Goal: Task Accomplishment & Management: Manage account settings

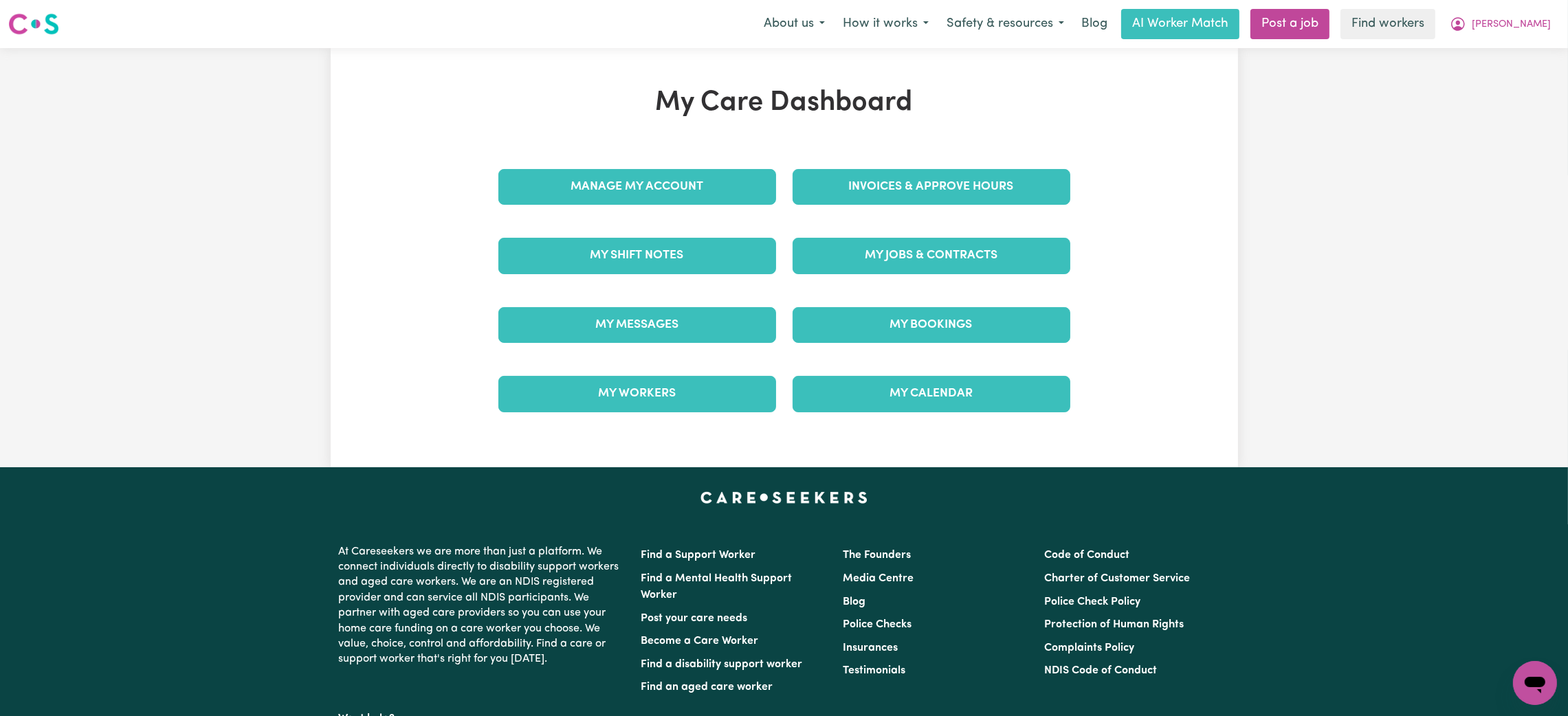
click at [643, 336] on link "My Messages" at bounding box center [637, 325] width 278 height 36
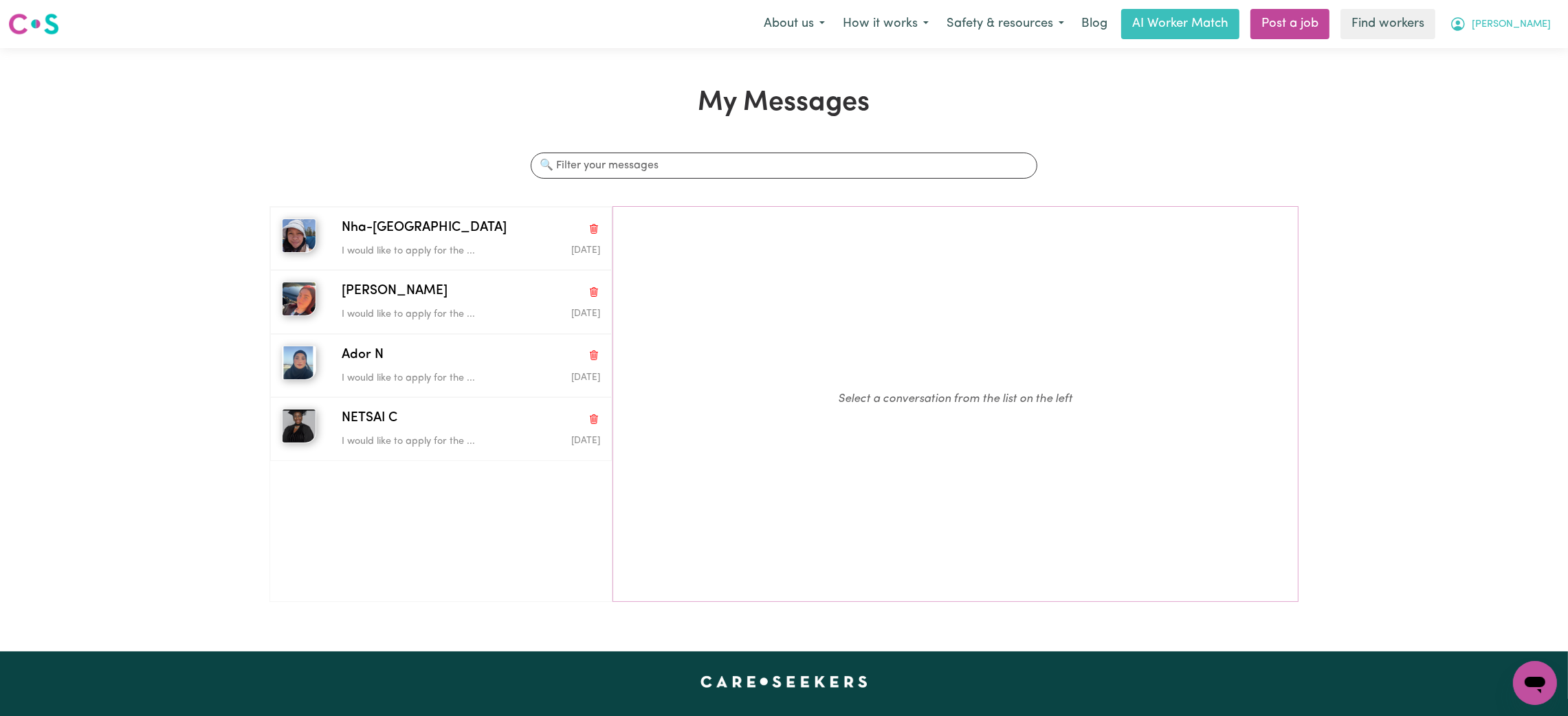
click at [1524, 12] on button "[PERSON_NAME]" at bounding box center [1500, 24] width 119 height 29
click at [1508, 40] on div "My Dashboard Logout" at bounding box center [1504, 66] width 110 height 53
click at [1499, 53] on link "My Dashboard" at bounding box center [1504, 53] width 109 height 26
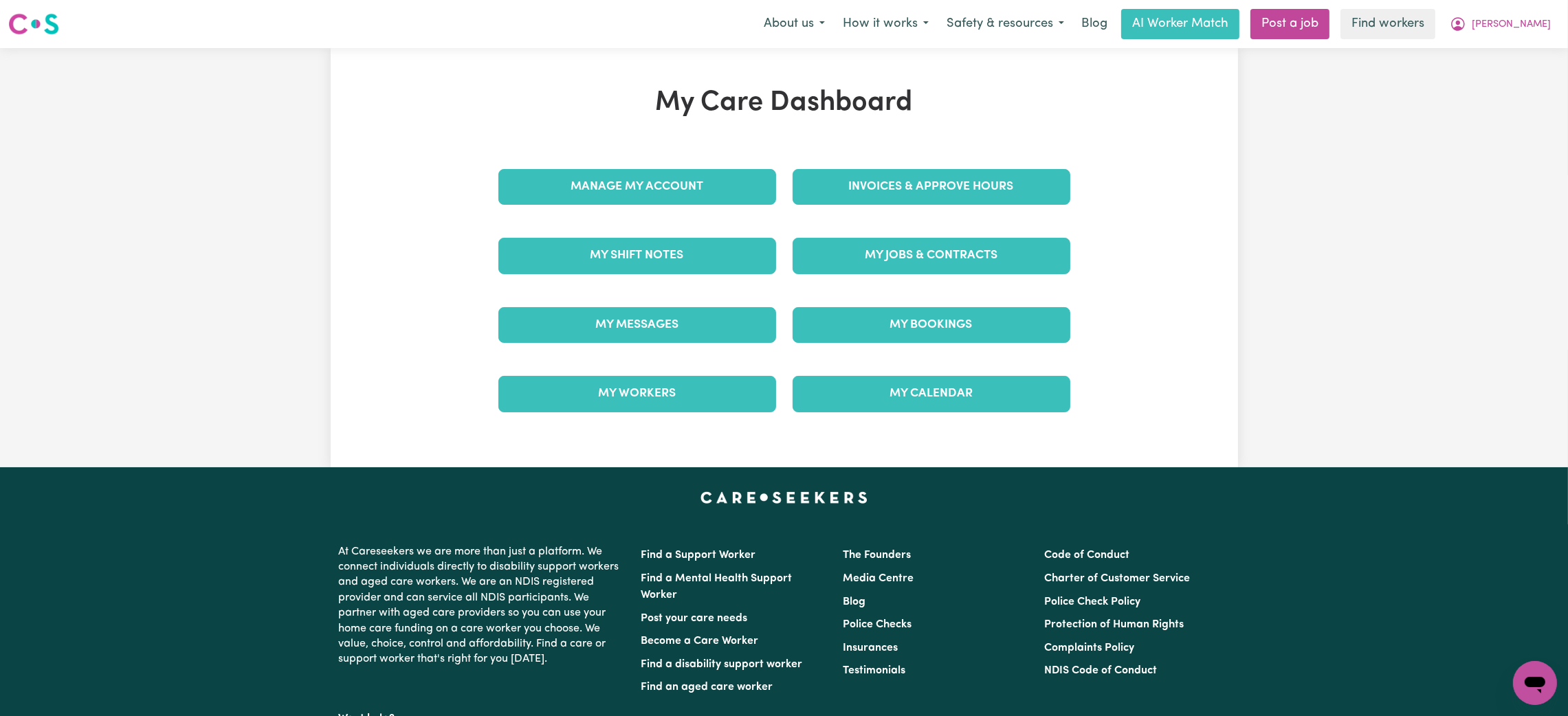
click at [1026, 160] on div "Invoices & Approve Hours" at bounding box center [931, 187] width 294 height 69
click at [995, 192] on link "Invoices & Approve Hours" at bounding box center [931, 187] width 278 height 36
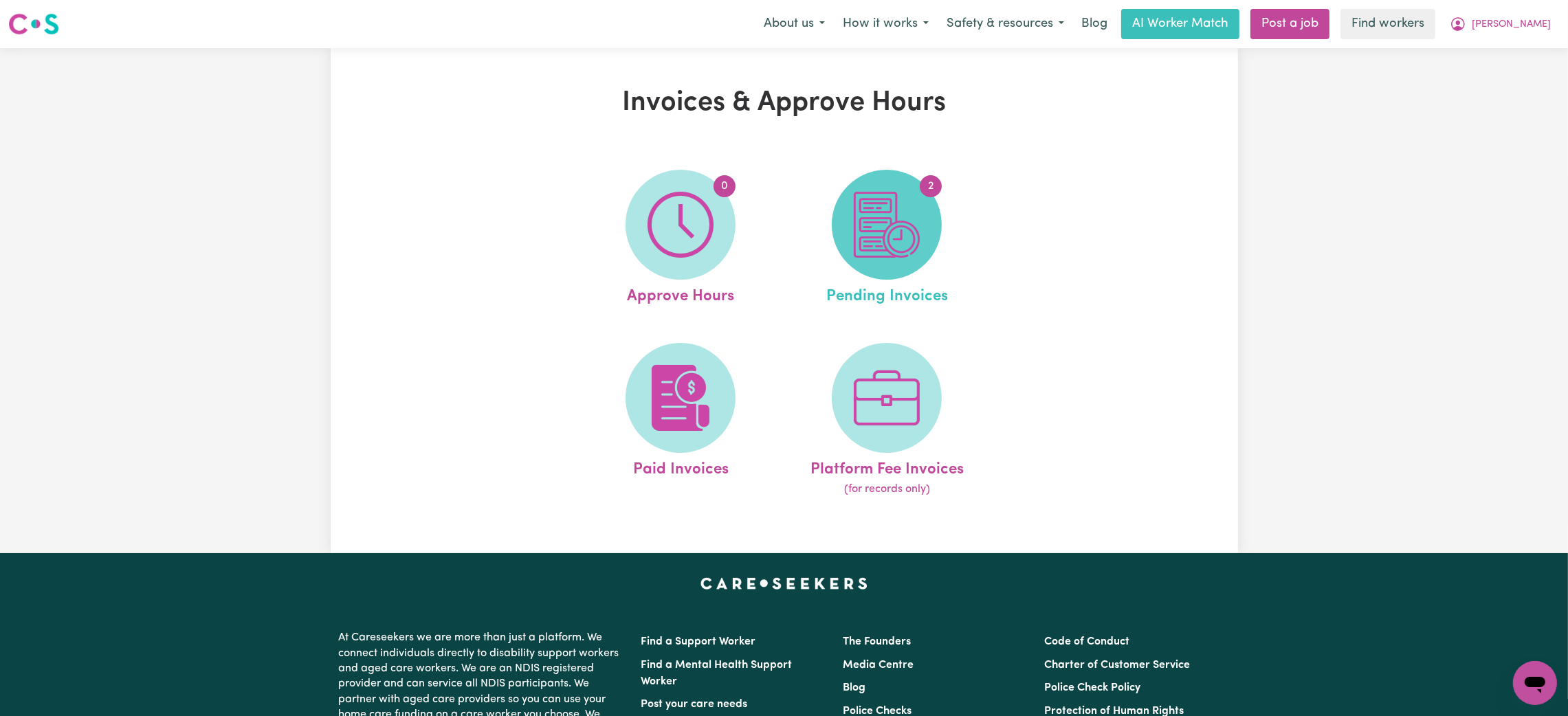
click at [886, 233] on img at bounding box center [886, 225] width 66 height 66
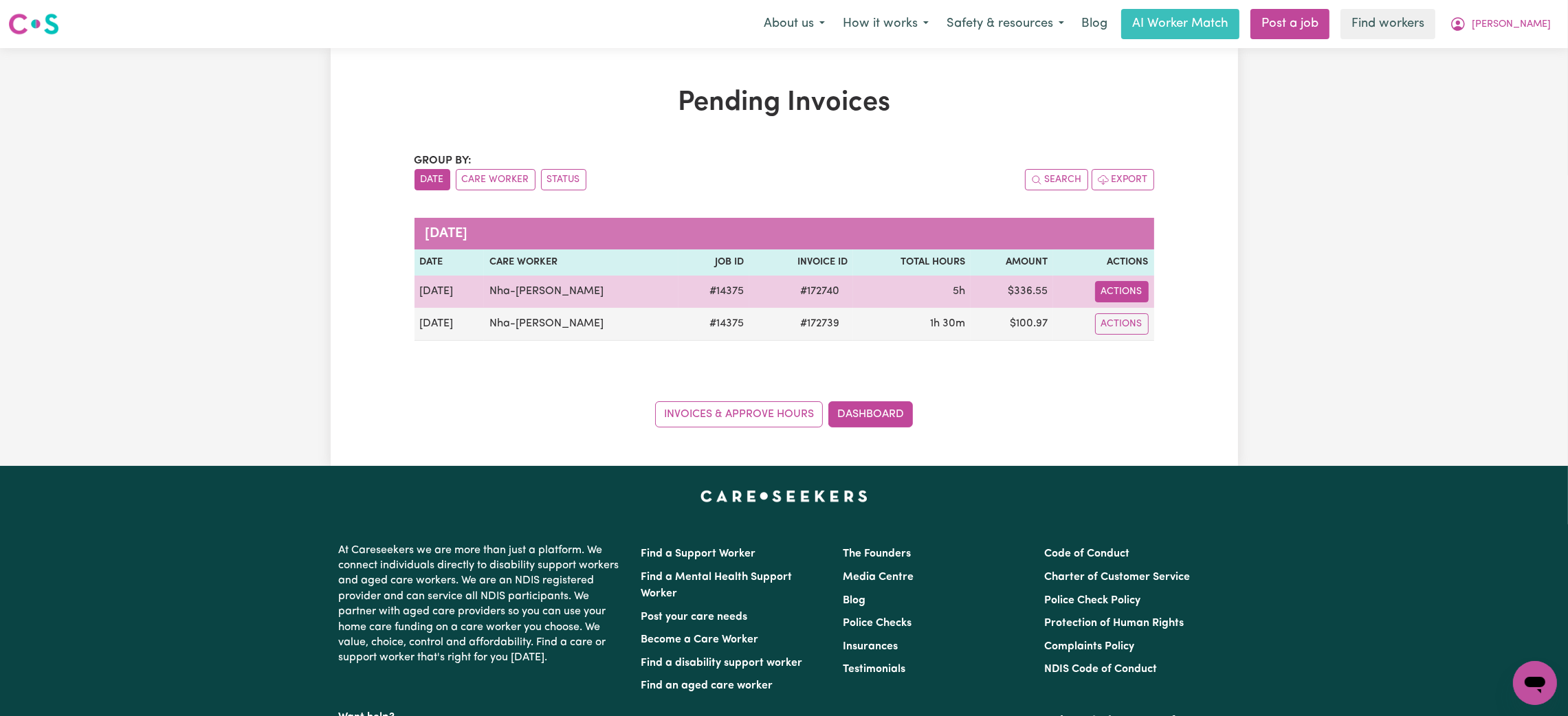
click at [1121, 291] on button "Actions" at bounding box center [1121, 292] width 53 height 21
click at [1144, 323] on link "Download Invoice" at bounding box center [1166, 323] width 126 height 28
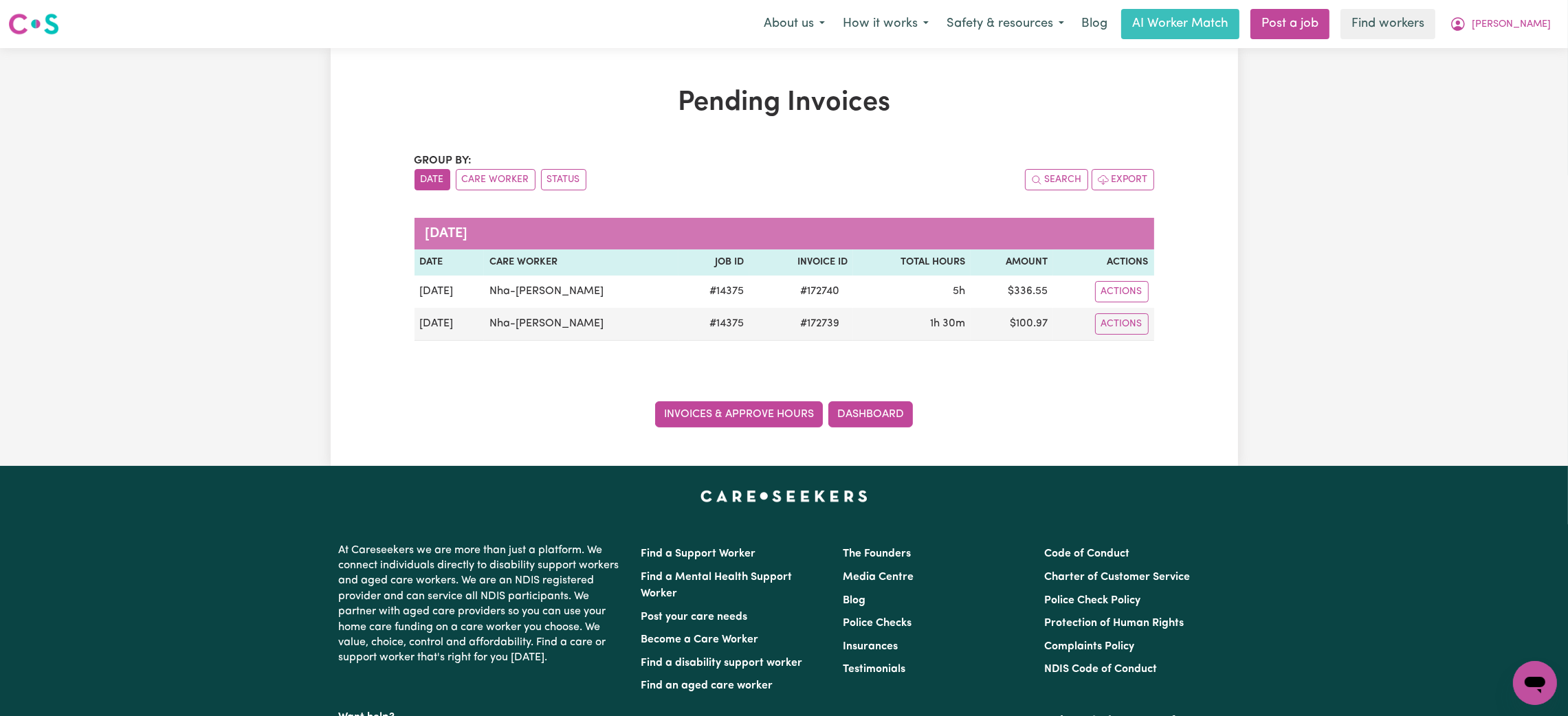
click at [758, 418] on link "Invoices & Approve Hours" at bounding box center [739, 414] width 167 height 26
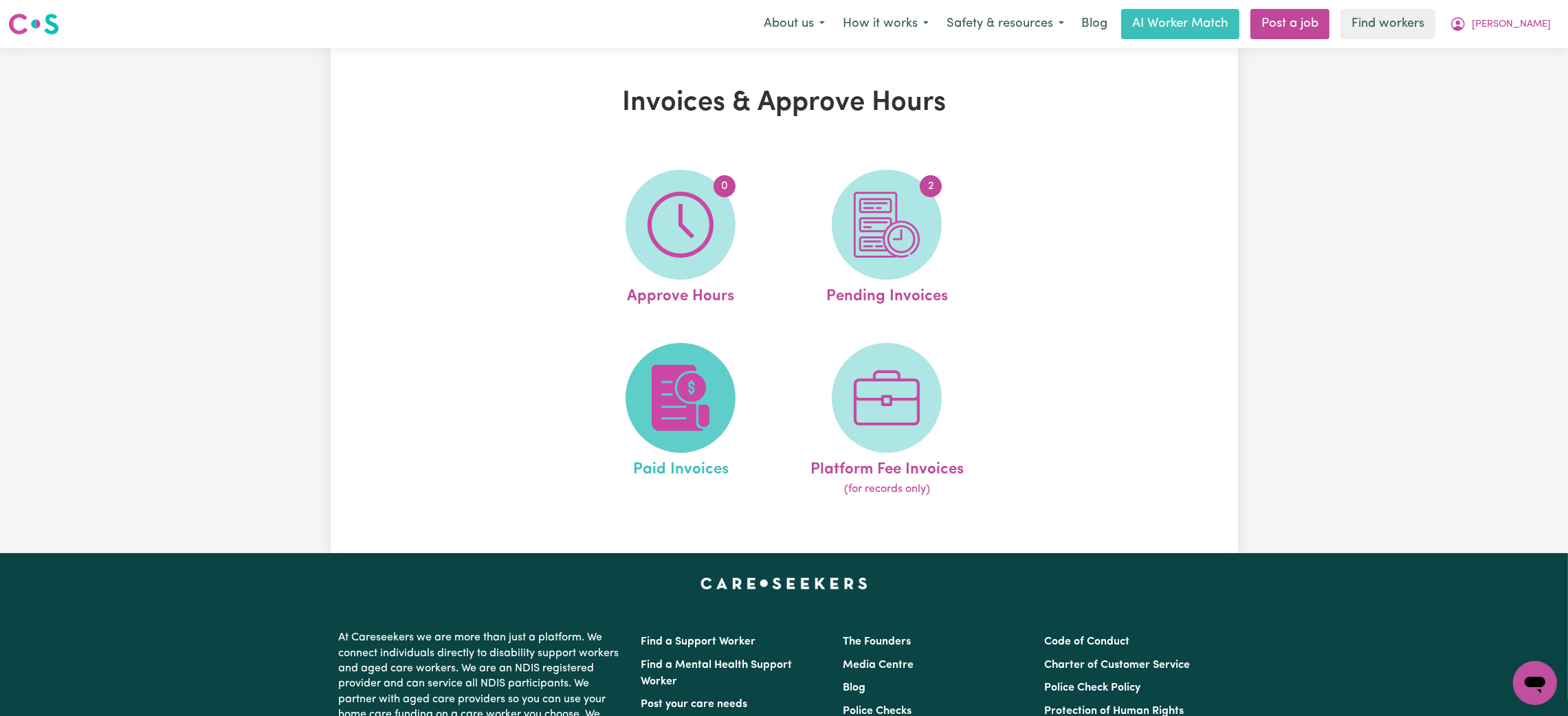
click at [719, 405] on span at bounding box center [680, 398] width 110 height 110
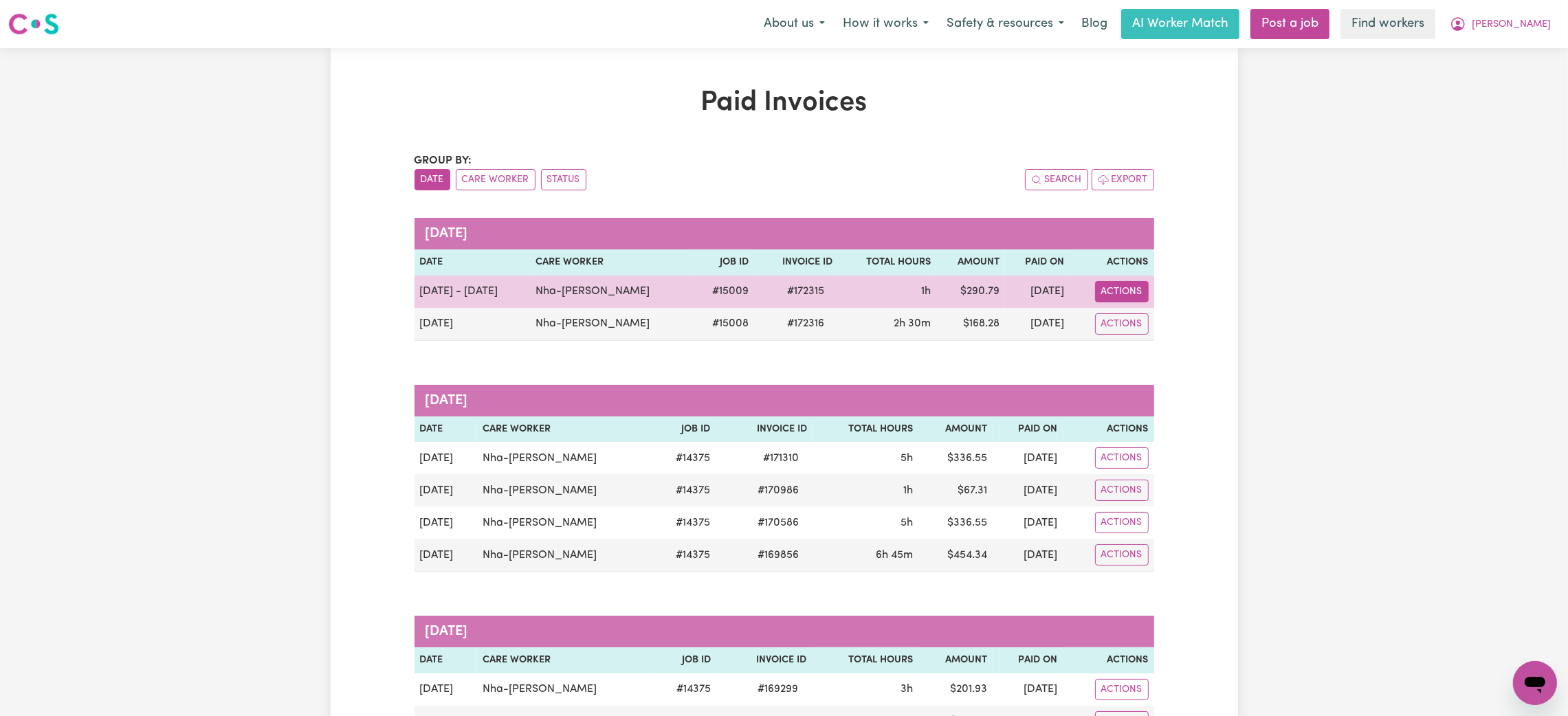
click at [1128, 292] on button "Actions" at bounding box center [1121, 292] width 53 height 21
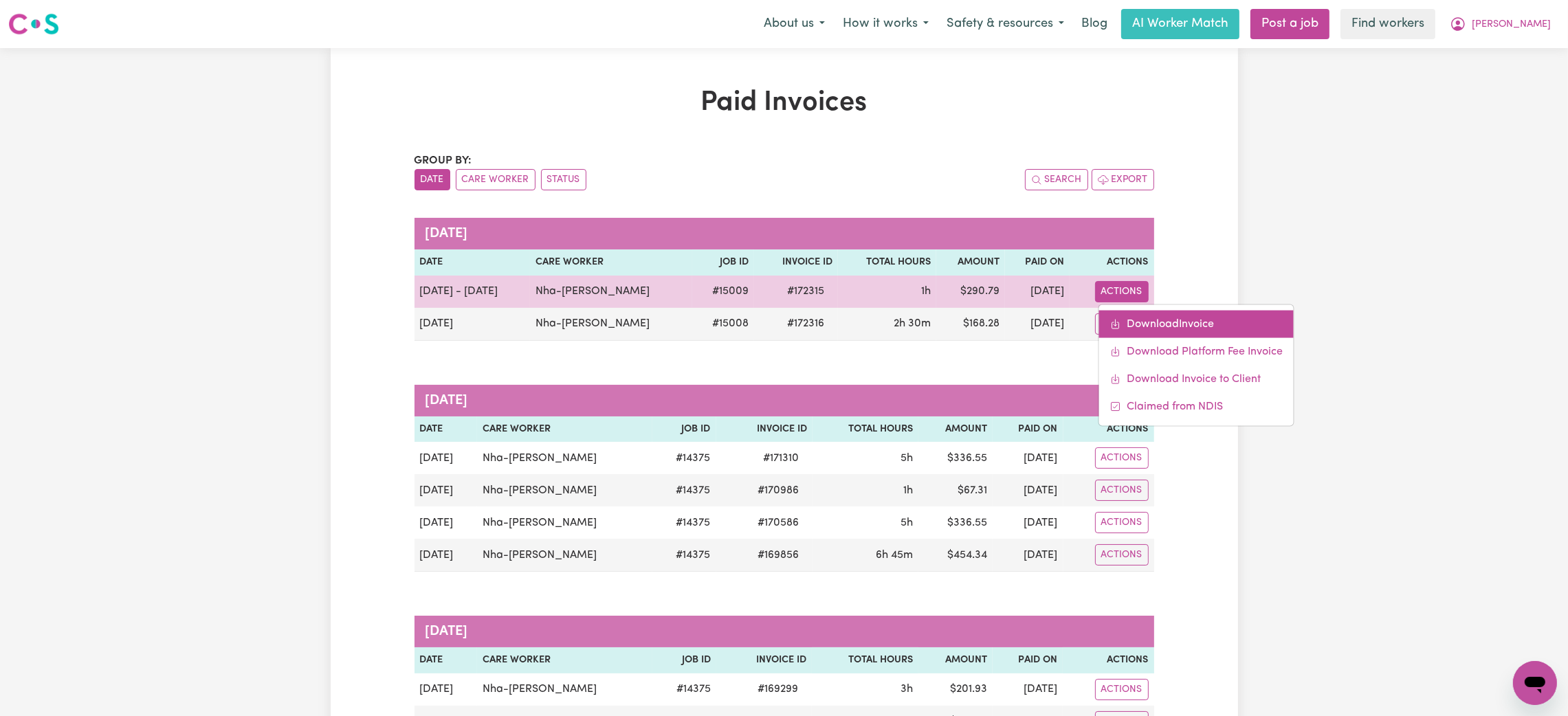
click at [1125, 319] on link "Download Invoice" at bounding box center [1196, 323] width 194 height 28
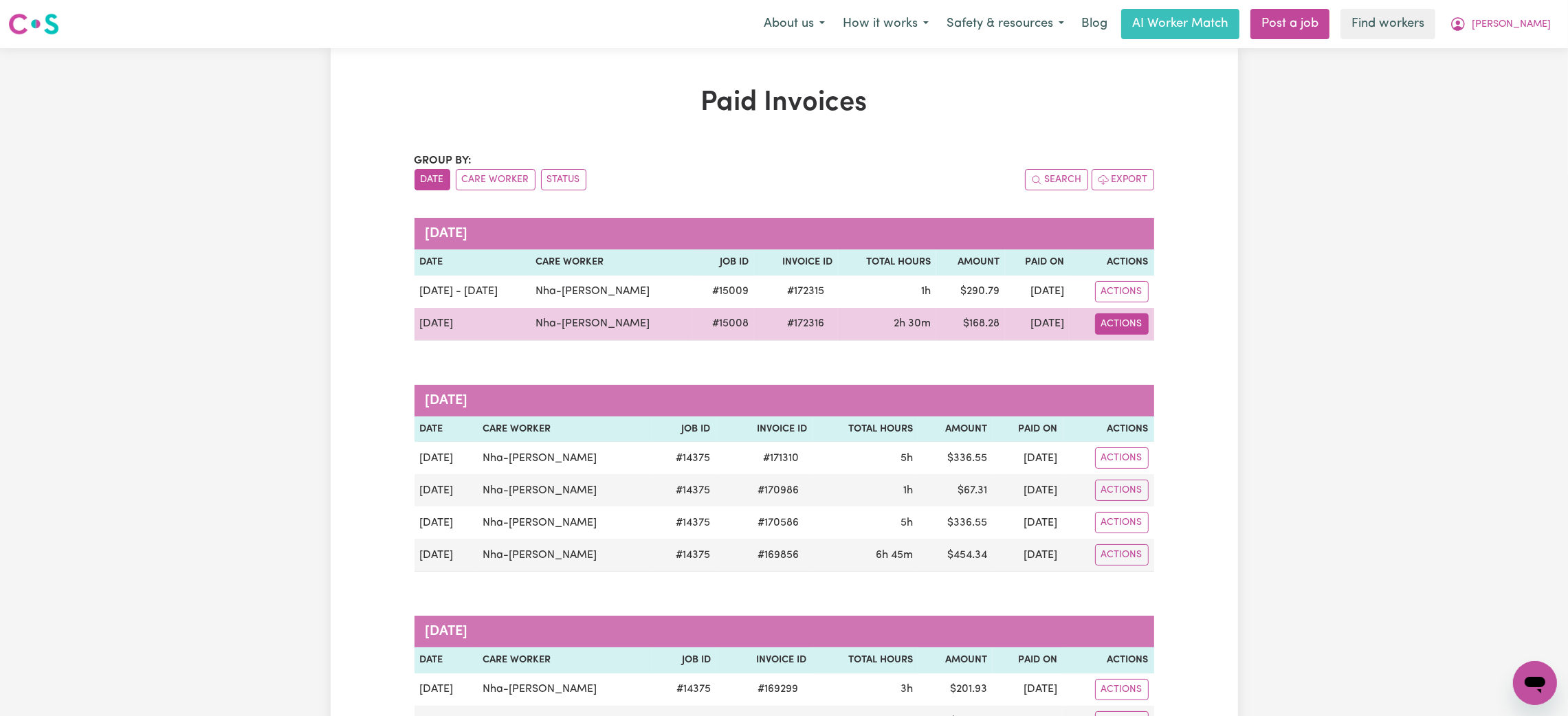
click at [1098, 323] on button "Actions" at bounding box center [1121, 324] width 53 height 21
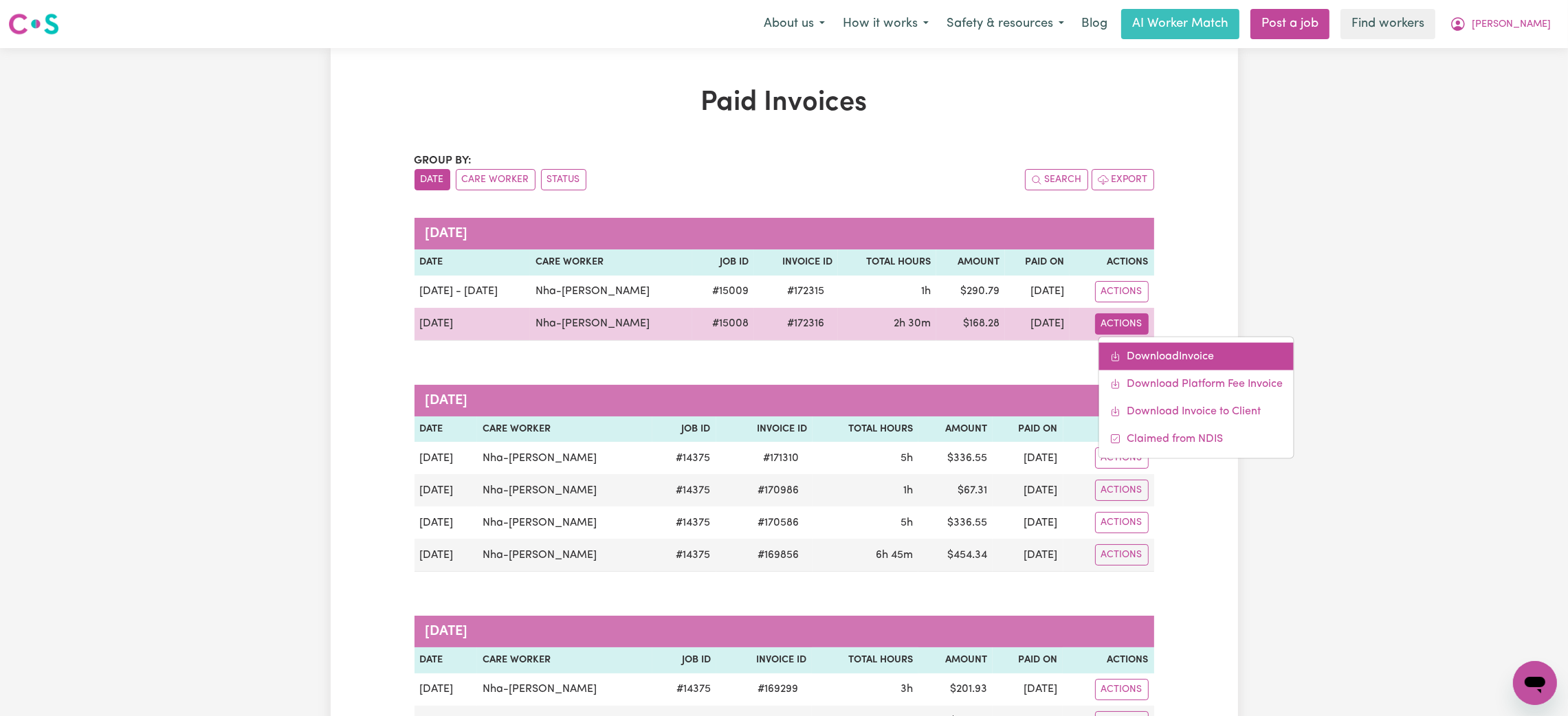
click at [1136, 353] on link "Download Invoice" at bounding box center [1196, 356] width 194 height 28
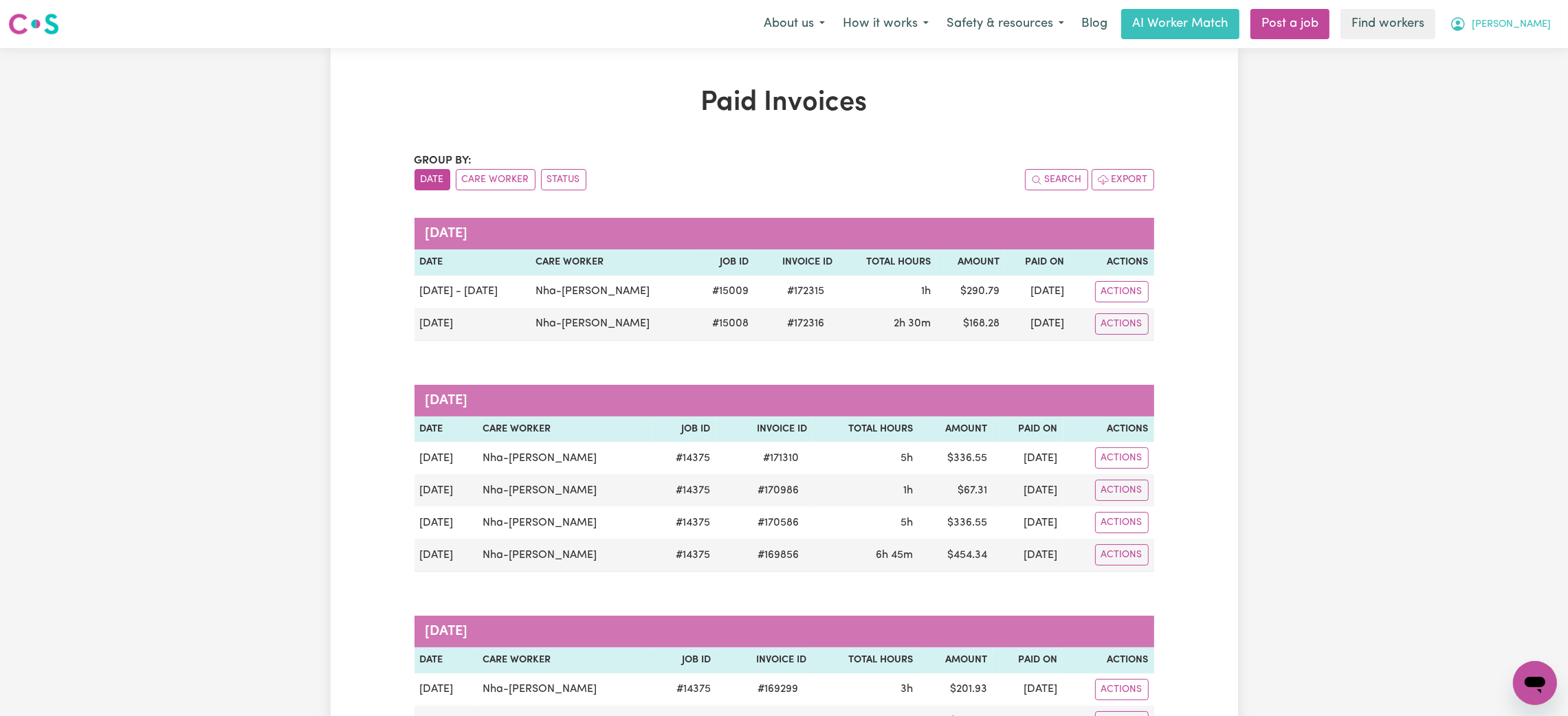
click at [1465, 29] on icon "My Account" at bounding box center [1458, 24] width 14 height 14
click at [1488, 56] on link "My Dashboard" at bounding box center [1504, 53] width 109 height 26
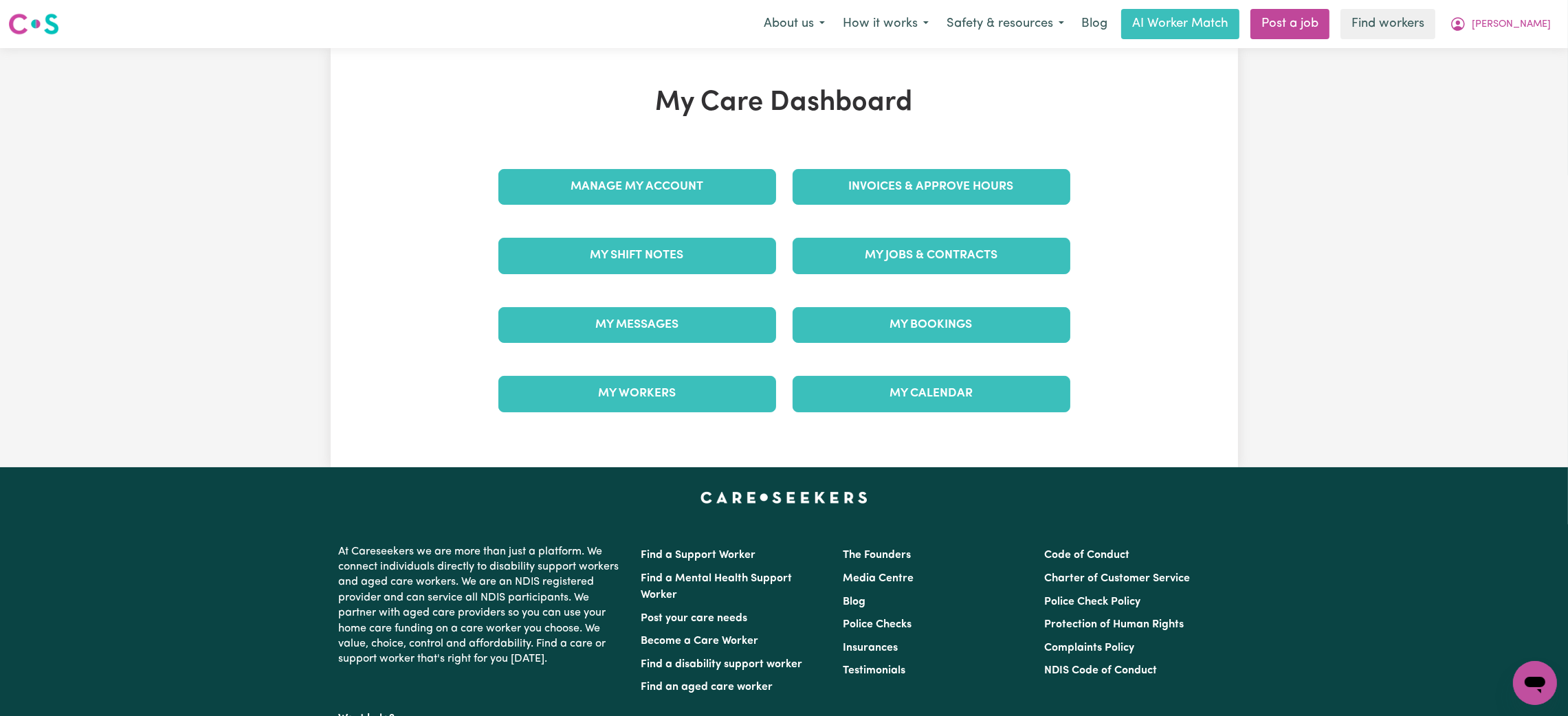
click at [1017, 161] on div "Invoices & Approve Hours" at bounding box center [931, 187] width 294 height 69
click at [1008, 176] on link "Invoices & Approve Hours" at bounding box center [931, 187] width 278 height 36
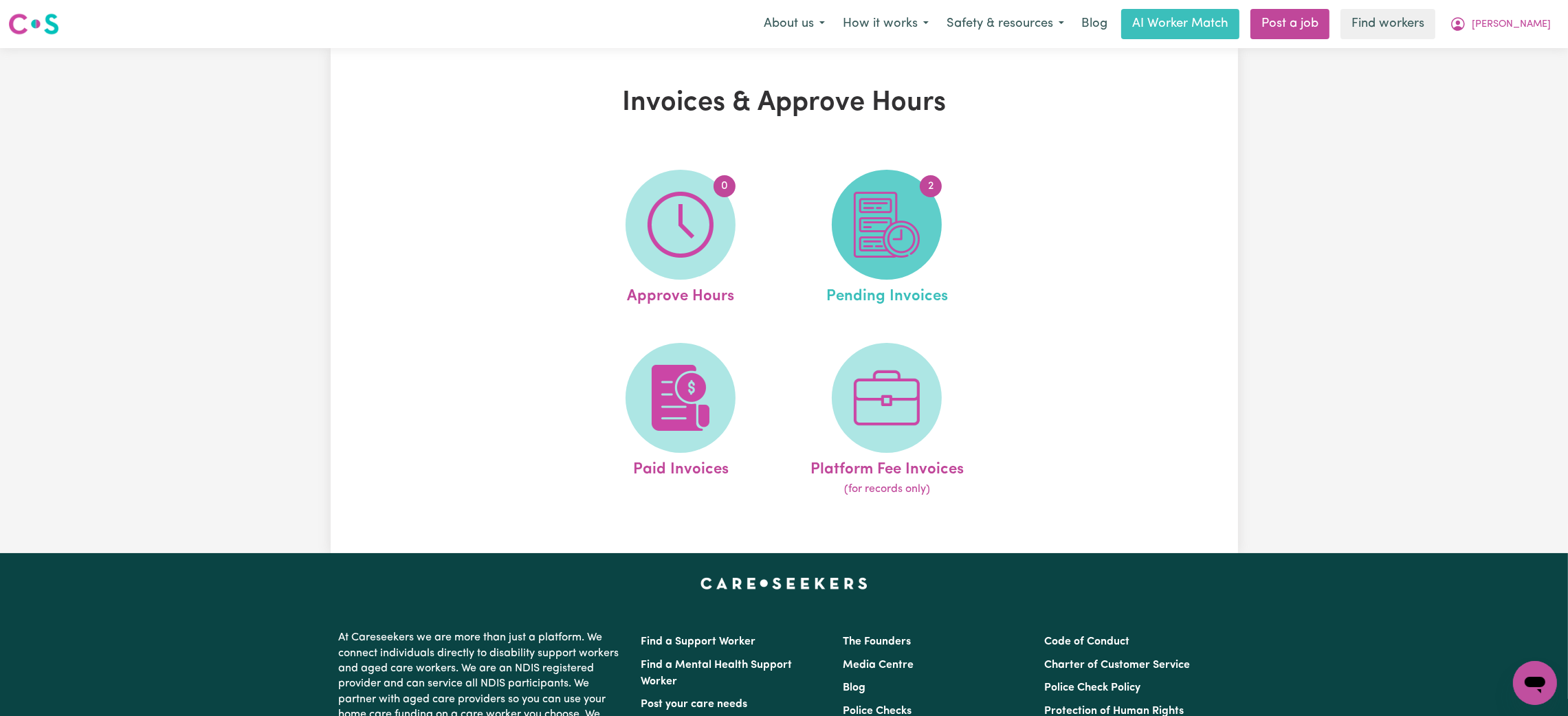
click at [881, 241] on img at bounding box center [886, 225] width 66 height 66
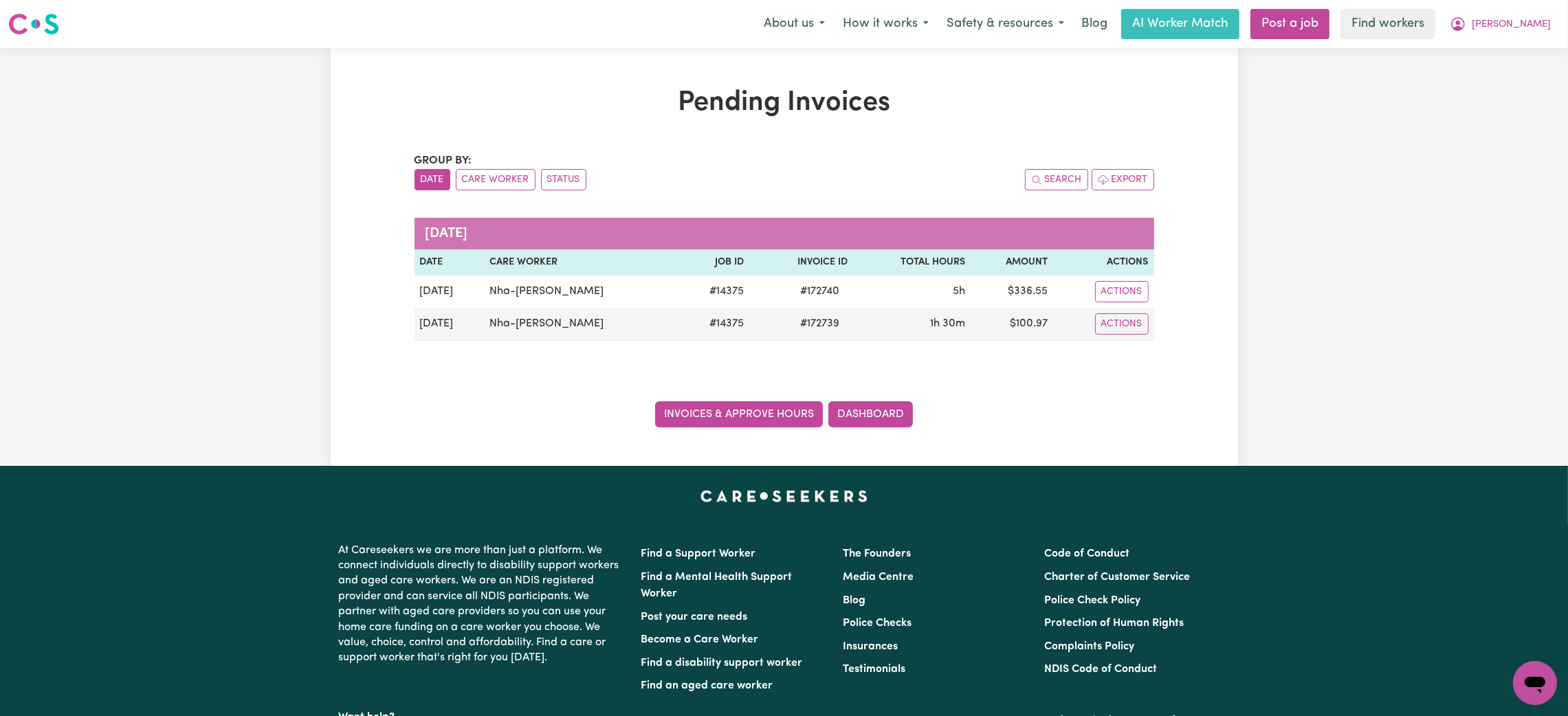
click at [768, 414] on link "Invoices & Approve Hours" at bounding box center [739, 414] width 167 height 26
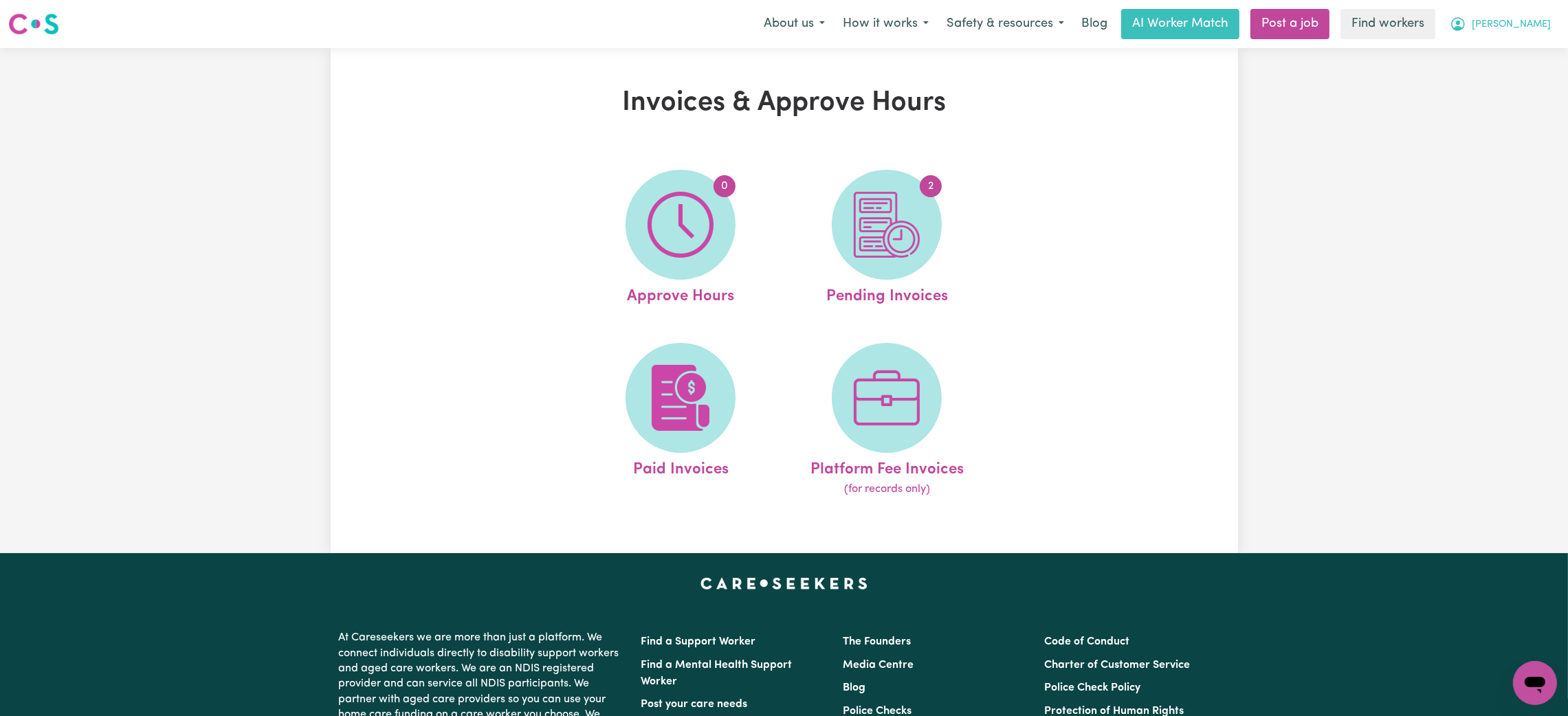
click at [1536, 20] on span "[PERSON_NAME]" at bounding box center [1511, 25] width 79 height 15
click at [1506, 43] on link "My Dashboard" at bounding box center [1504, 53] width 109 height 26
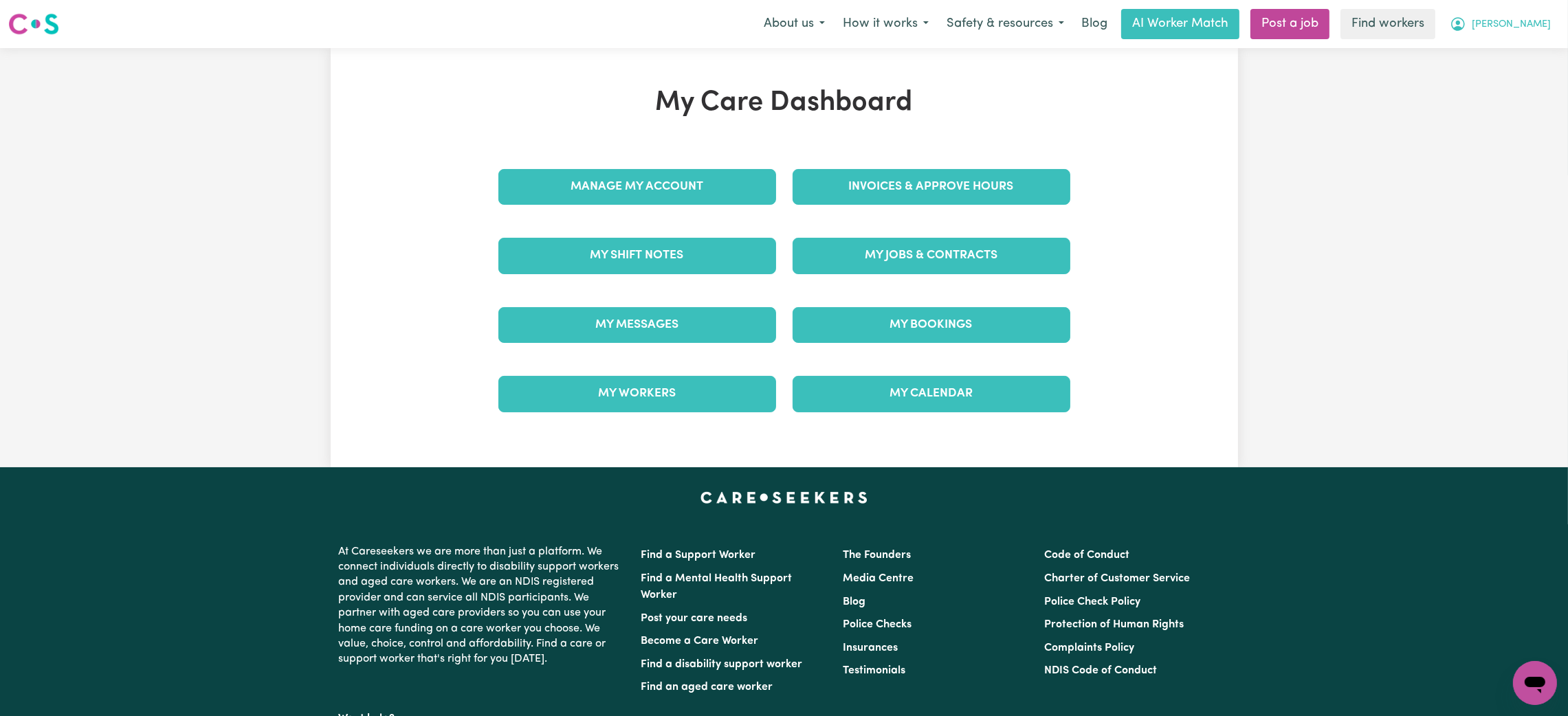
drag, startPoint x: 1521, startPoint y: 20, endPoint x: 1519, endPoint y: 32, distance: 12.2
click at [1521, 20] on span "[PERSON_NAME]" at bounding box center [1511, 25] width 79 height 15
click at [1503, 84] on link "Logout" at bounding box center [1504, 79] width 109 height 26
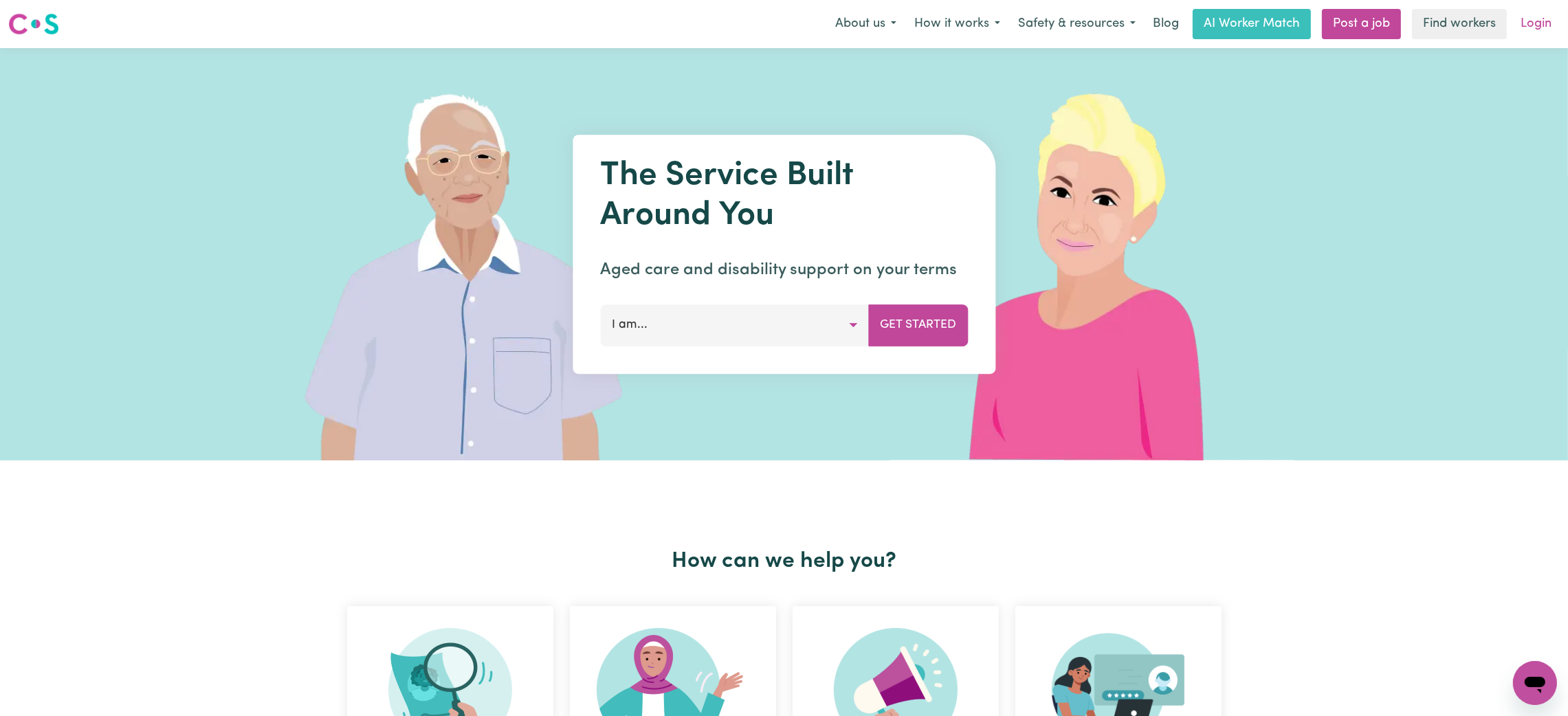
click at [1532, 27] on link "Login" at bounding box center [1536, 24] width 47 height 30
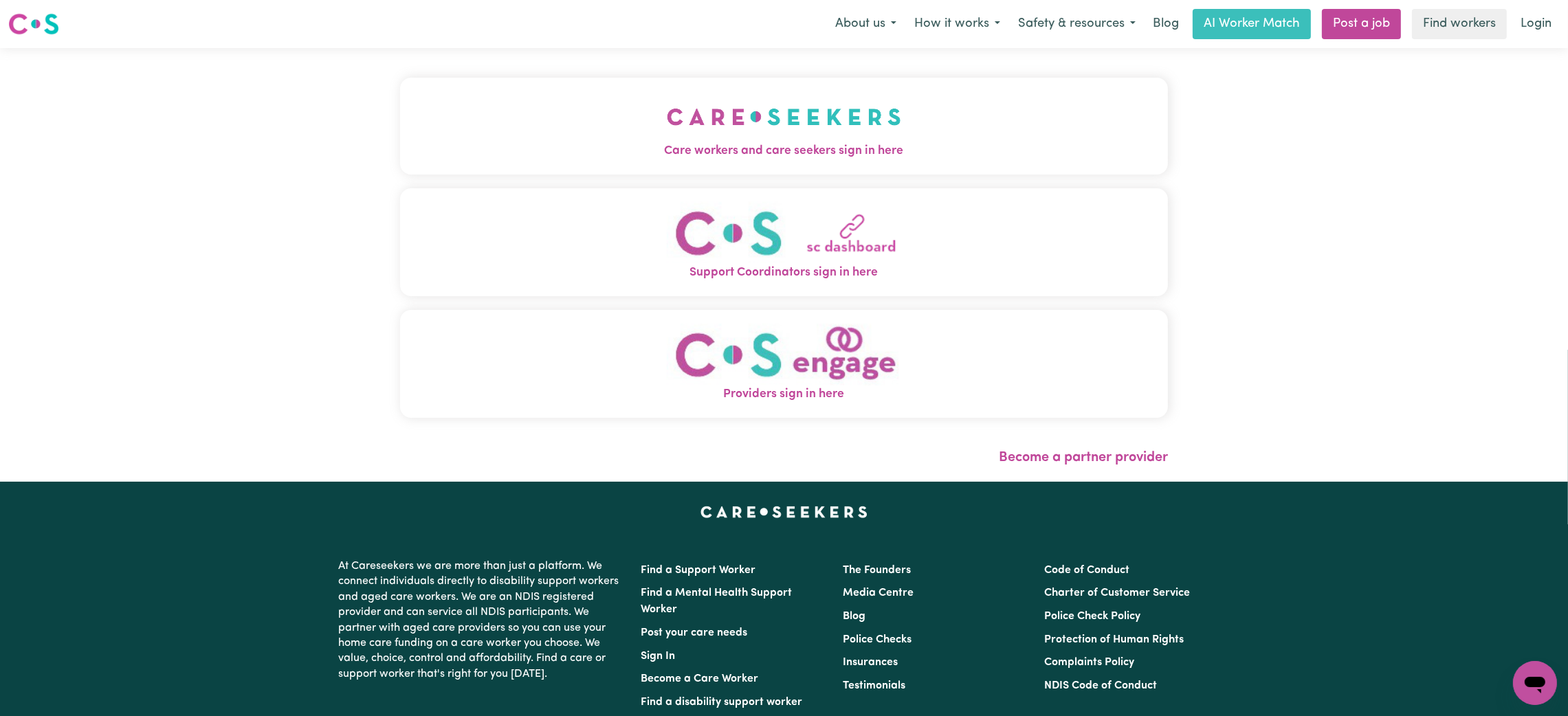
click at [948, 122] on button "Care workers and care seekers sign in here" at bounding box center [784, 125] width 768 height 96
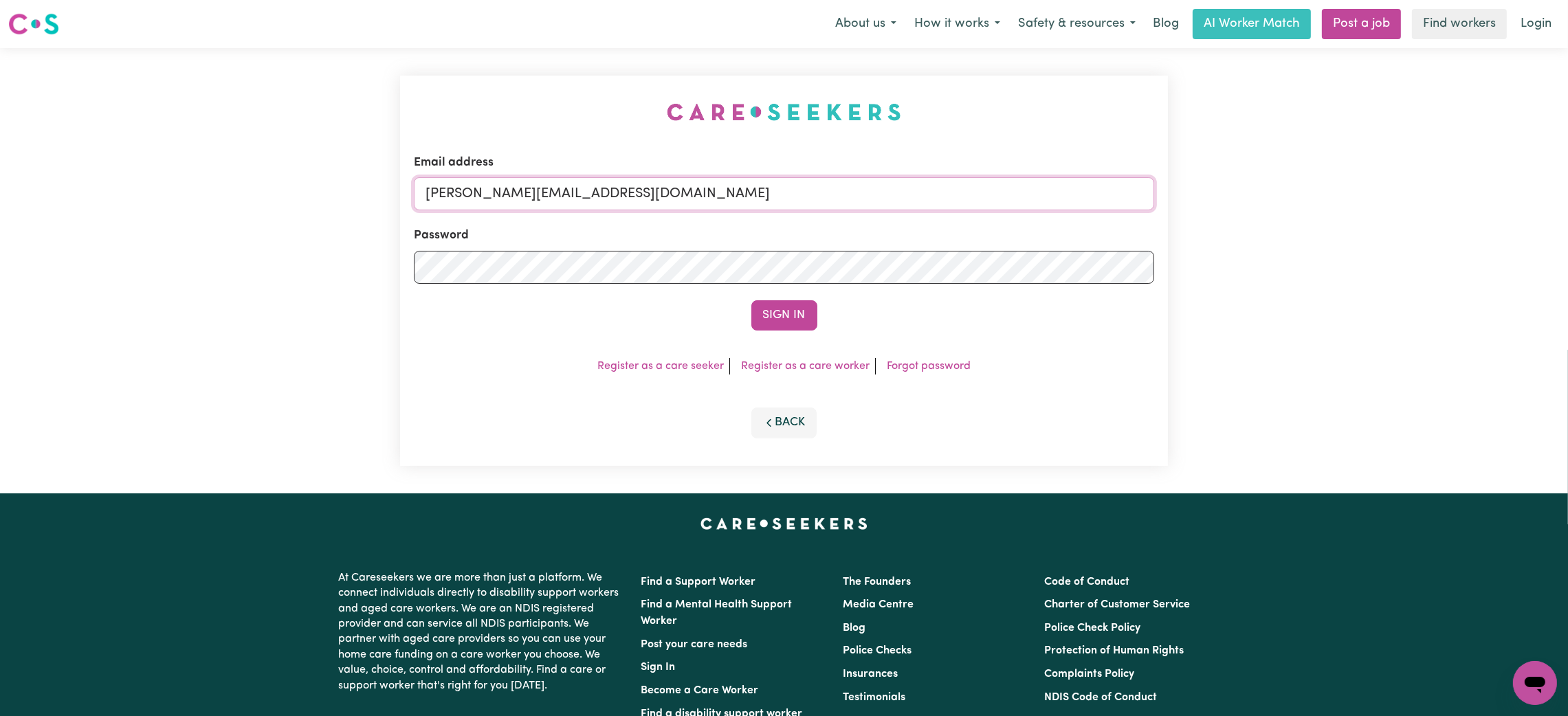
drag, startPoint x: 504, startPoint y: 188, endPoint x: 519, endPoint y: 206, distance: 23.4
click at [504, 188] on input "[PERSON_NAME][EMAIL_ADDRESS][DOMAIN_NAME]" at bounding box center [784, 194] width 740 height 33
drag, startPoint x: 495, startPoint y: 198, endPoint x: 902, endPoint y: 198, distance: 407.0
click at [900, 198] on input "[EMAIL_ADDRESS][PERSON_NAME][DOMAIN_NAME]" at bounding box center [784, 194] width 740 height 33
type input "[EMAIL_ADDRESS][DOMAIN_NAME]"
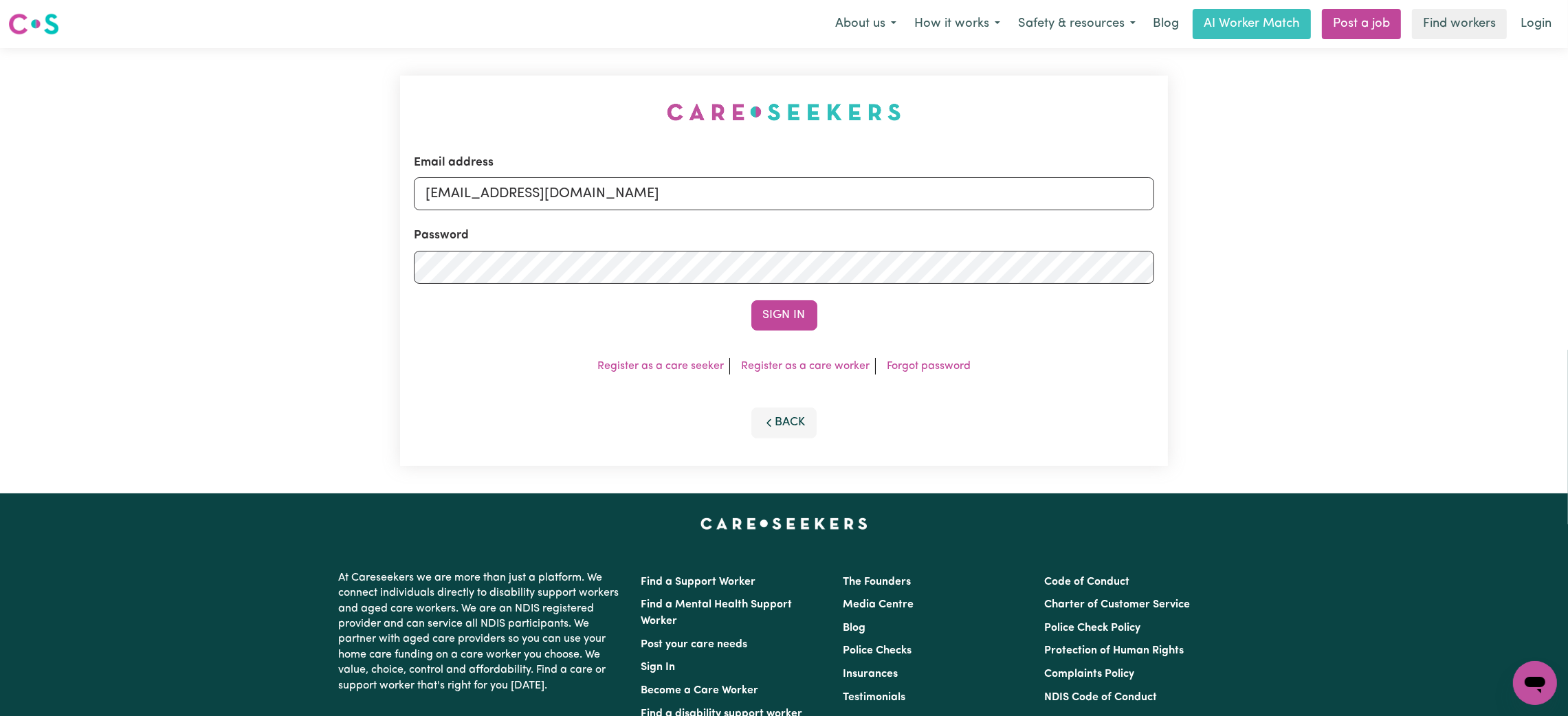
click at [751, 300] on button "Sign In" at bounding box center [784, 315] width 66 height 30
